Goal: Task Accomplishment & Management: Use online tool/utility

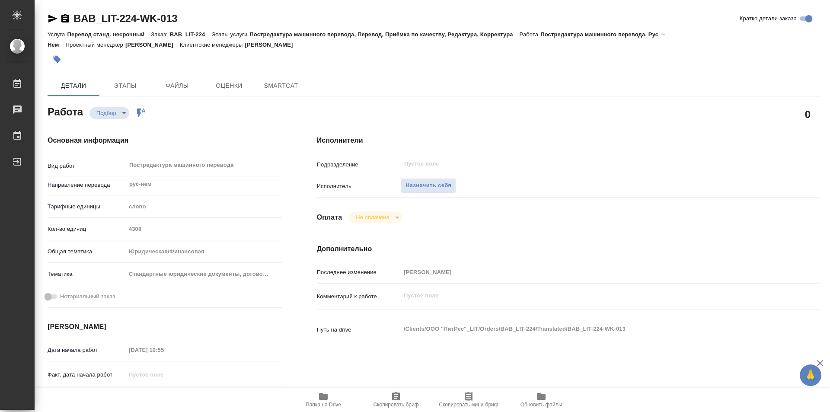
type textarea "x"
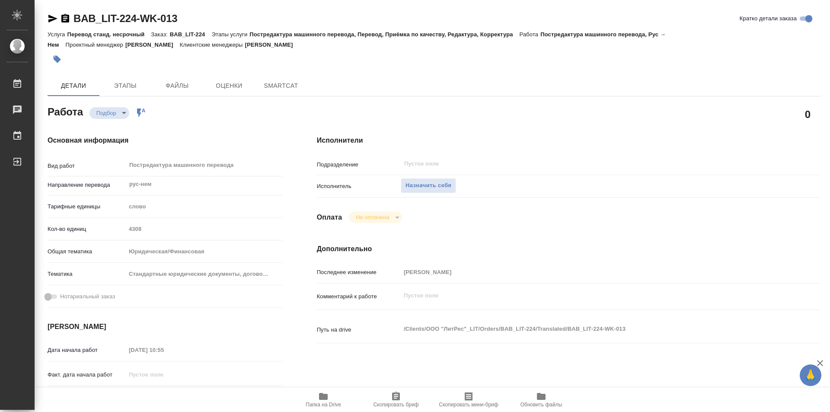
type textarea "x"
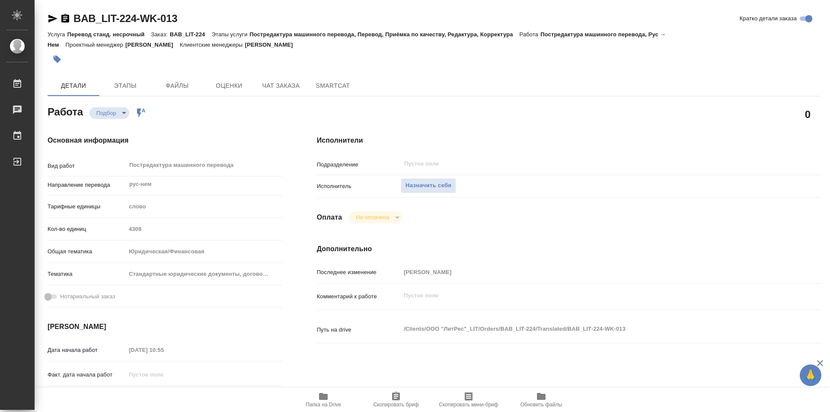
type textarea "x"
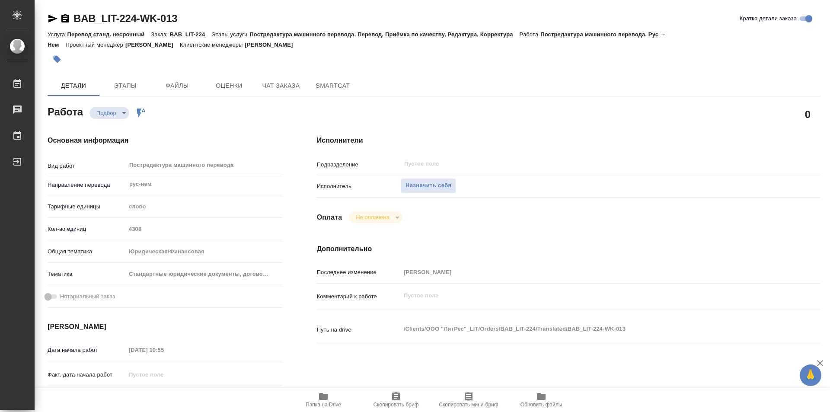
type textarea "x"
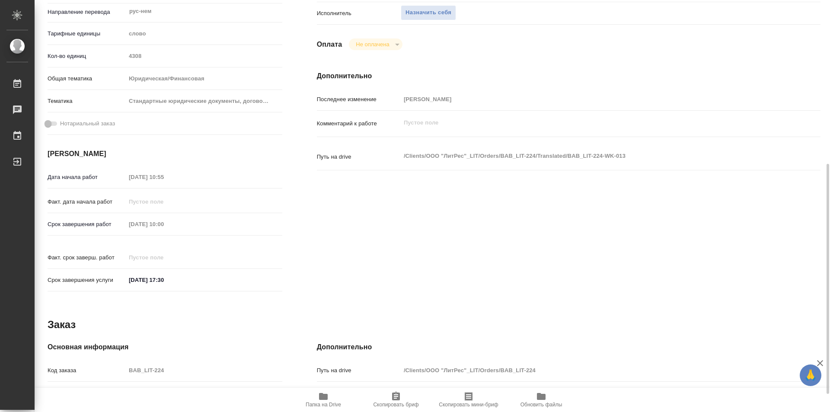
scroll to position [216, 0]
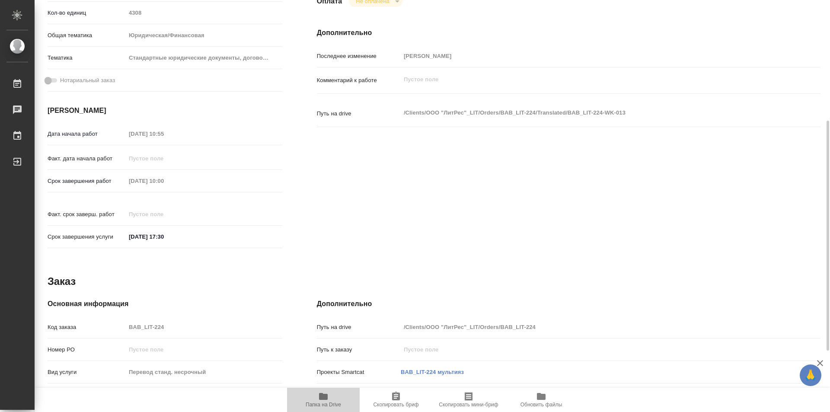
click at [325, 392] on icon "button" at bounding box center [323, 396] width 10 height 10
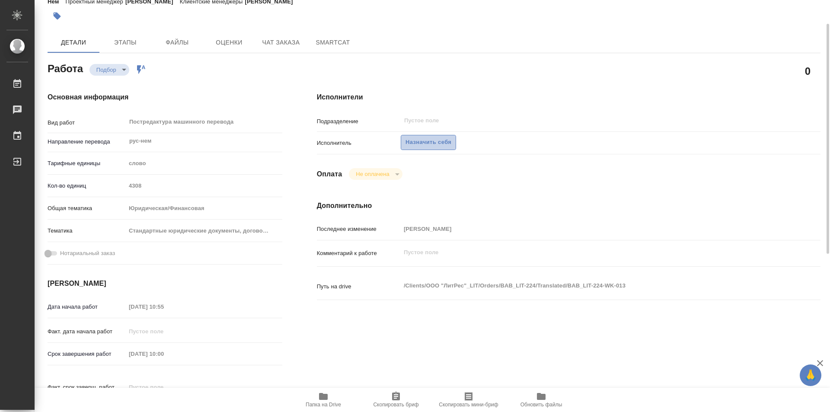
click at [411, 140] on span "Назначить себя" at bounding box center [428, 142] width 46 height 10
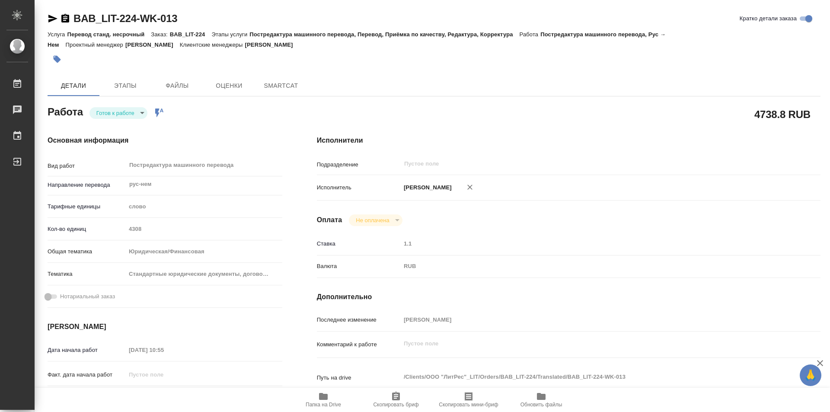
type textarea "x"
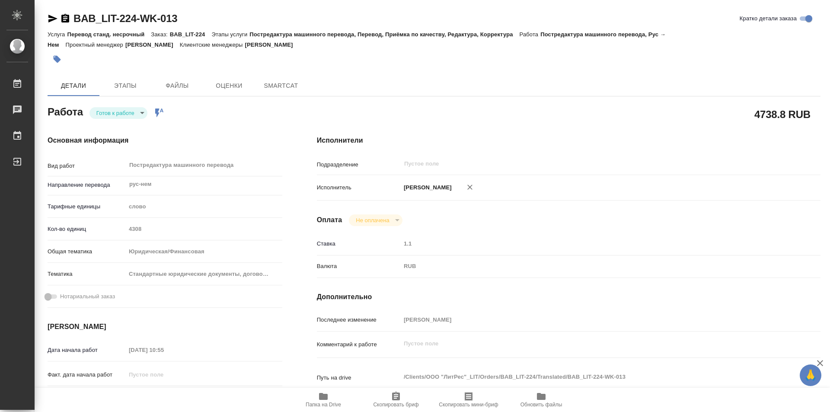
type textarea "x"
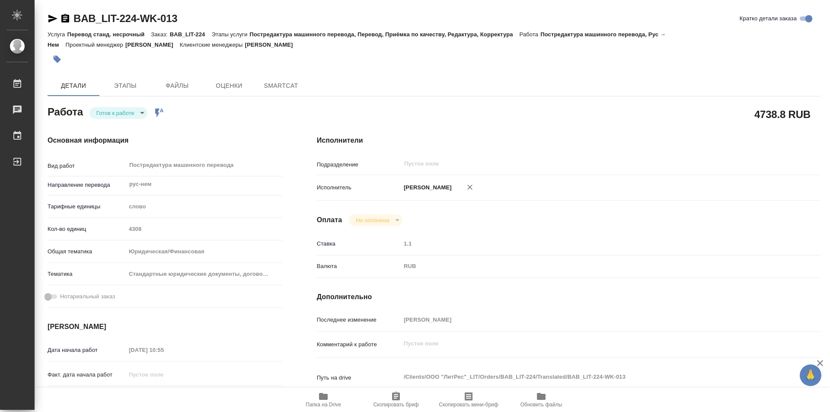
type textarea "x"
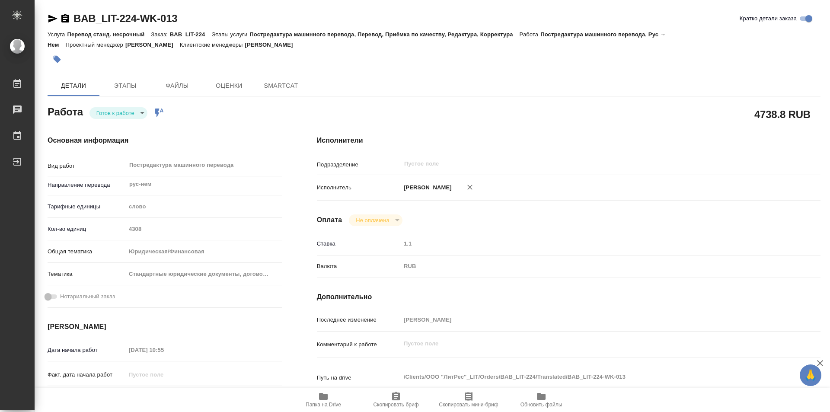
type textarea "x"
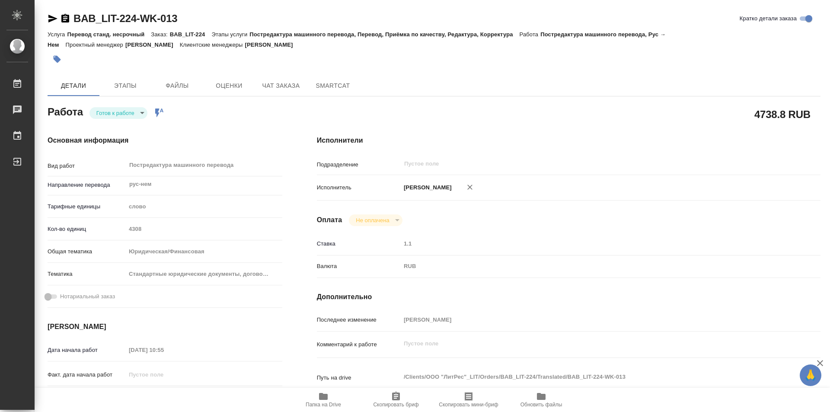
click at [140, 111] on body "🙏 .cls-1 fill:#fff; AWATERA Kozinets Larisa Работы Чаты График Выйти BAB_LIT-22…" at bounding box center [415, 206] width 830 height 412
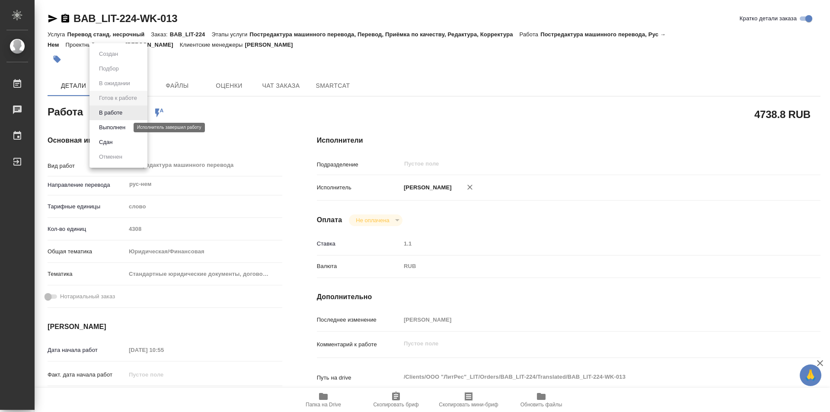
type textarea "x"
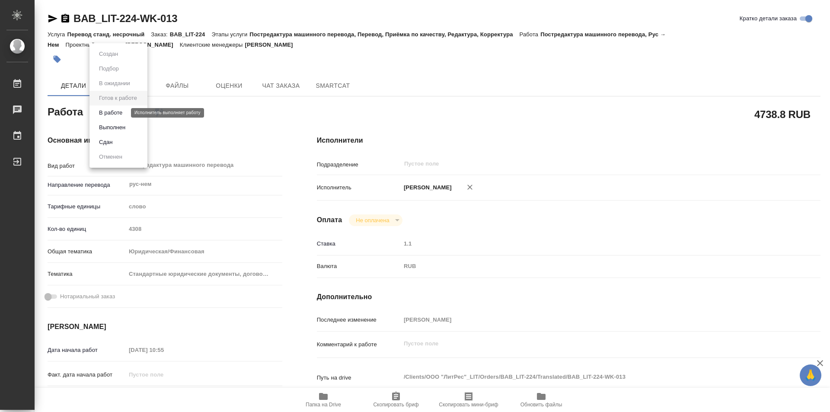
click at [114, 116] on button "В работе" at bounding box center [110, 113] width 29 height 10
type textarea "x"
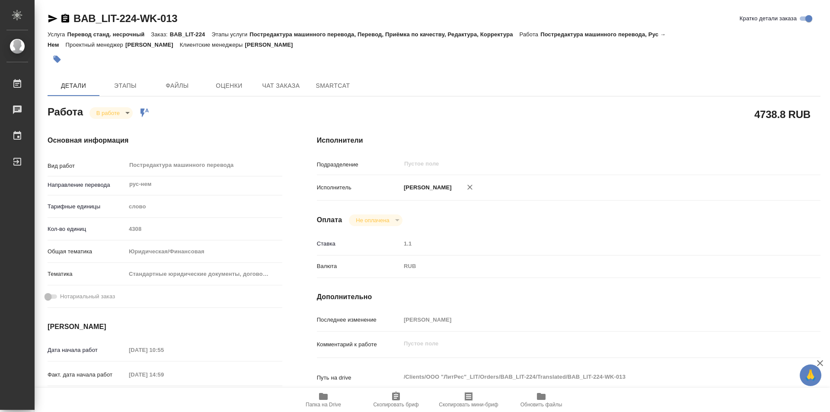
type textarea "x"
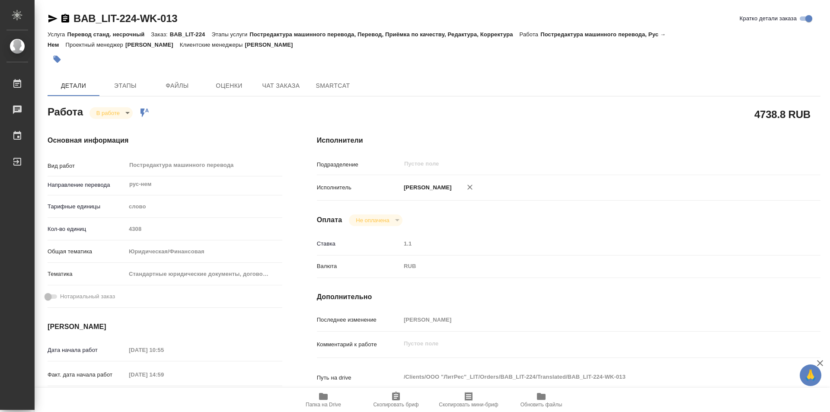
type textarea "x"
